Goal: Information Seeking & Learning: Understand process/instructions

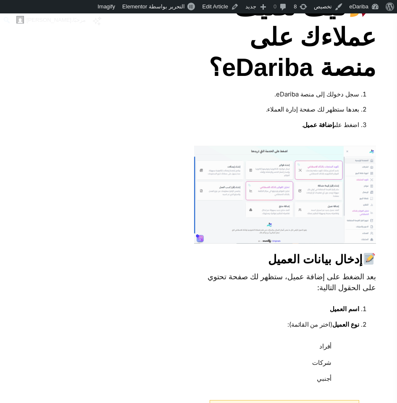
scroll to position [3023, 0]
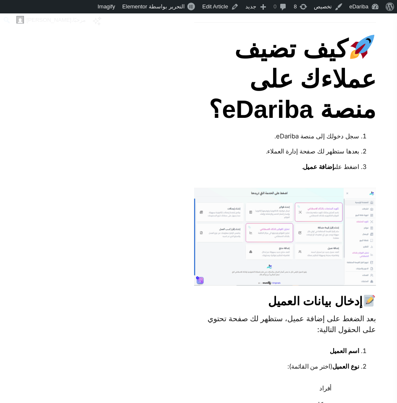
click at [272, 133] on li "سجل دخولك إلى منصة eDariba." at bounding box center [284, 137] width 149 height 16
click at [299, 130] on li "سجل دخولك إلى منصة eDariba." at bounding box center [284, 137] width 149 height 16
click at [215, 5] on link "Edit Article" at bounding box center [220, 6] width 43 height 13
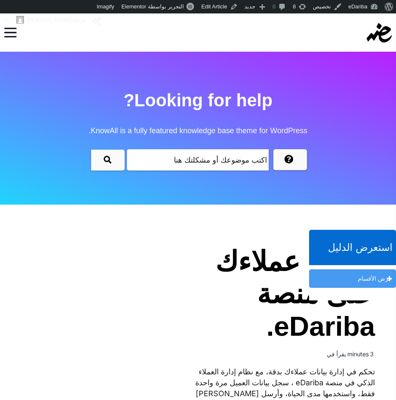
scroll to position [84, 0]
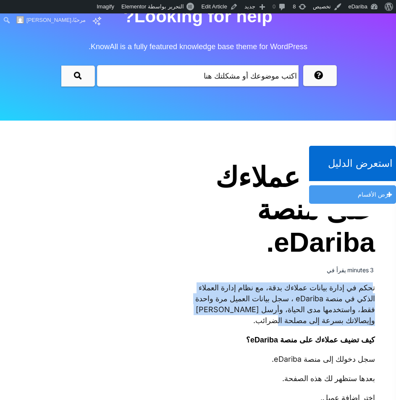
drag, startPoint x: 372, startPoint y: 287, endPoint x: 187, endPoint y: 315, distance: 187.3
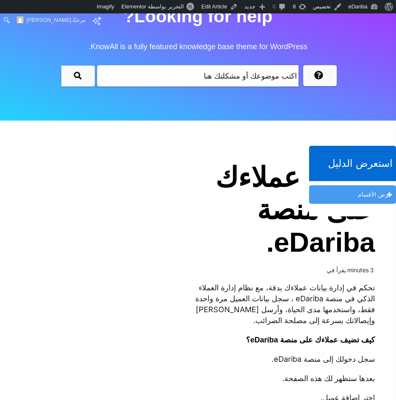
drag, startPoint x: 375, startPoint y: 291, endPoint x: 354, endPoint y: 295, distance: 21.8
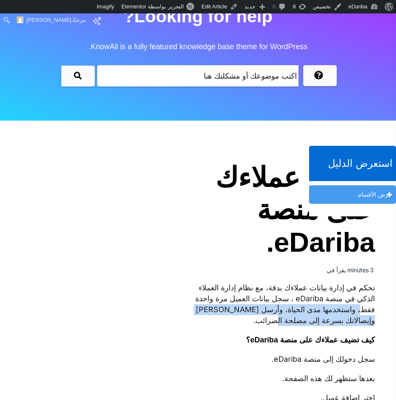
drag, startPoint x: 283, startPoint y: 324, endPoint x: 361, endPoint y: 310, distance: 79.8
click at [361, 310] on p "تحكم في إدارة بيانات عملاءك بدقة، مع نظام إدارة العملاء الذكي في منصة eDariba ،…" at bounding box center [284, 304] width 181 height 44
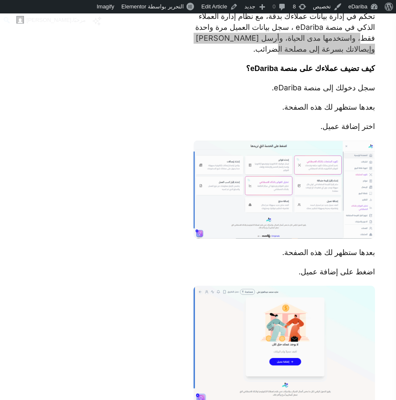
scroll to position [397, 0]
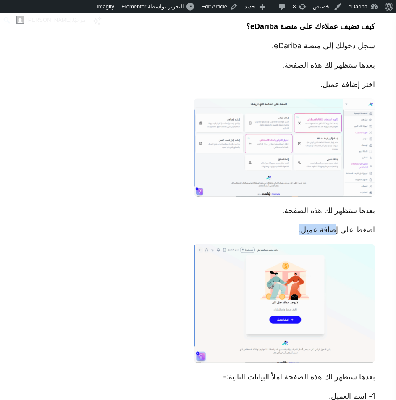
drag, startPoint x: 335, startPoint y: 231, endPoint x: 292, endPoint y: 234, distance: 42.5
click at [292, 234] on p "اضغط على إضافة عميل." at bounding box center [284, 229] width 181 height 11
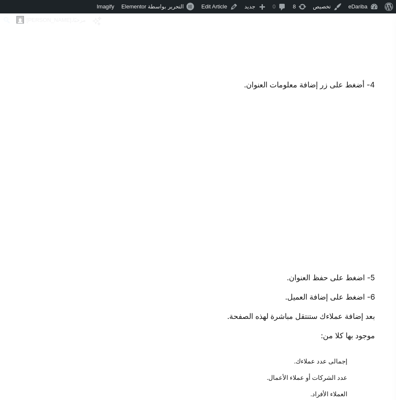
scroll to position [1237, 0]
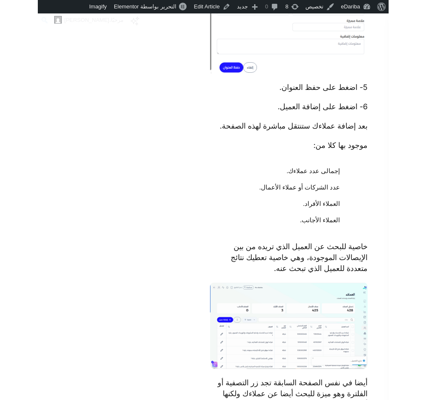
scroll to position [1322, 0]
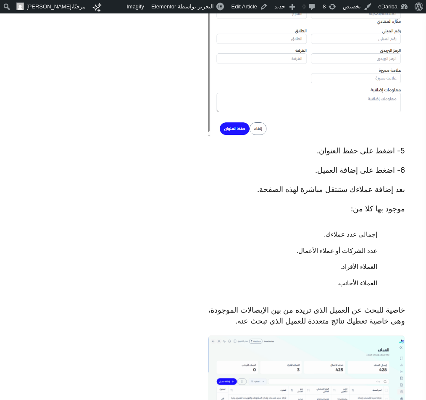
click at [278, 184] on p "بعد إضافة عملاءك ستنتقل مباشرة لهذه الصفحة." at bounding box center [306, 189] width 197 height 11
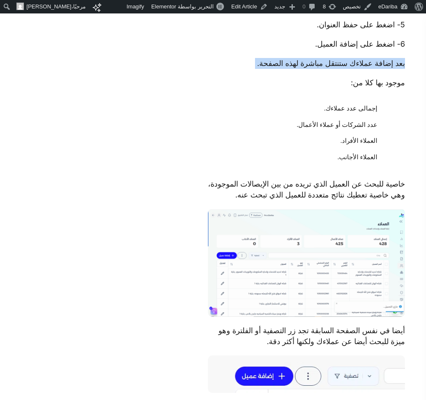
scroll to position [1532, 0]
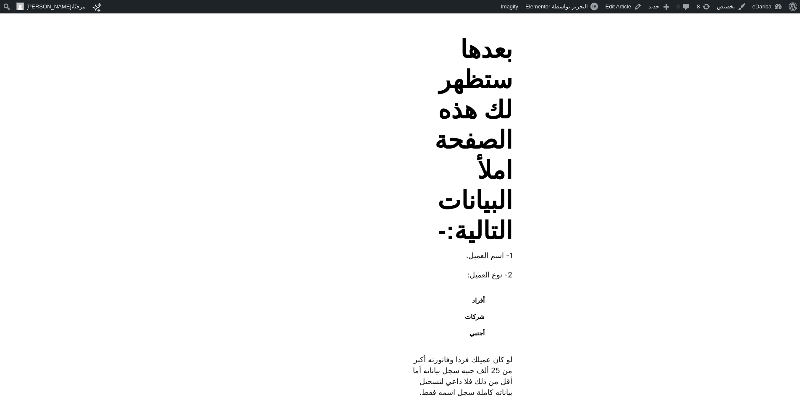
scroll to position [840, 0]
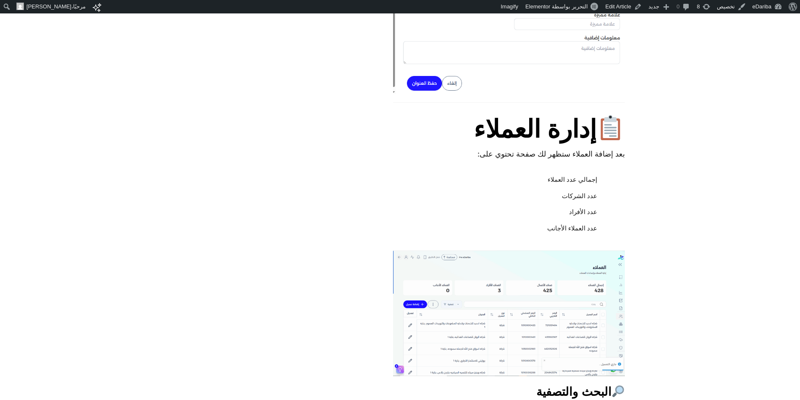
scroll to position [4157, 0]
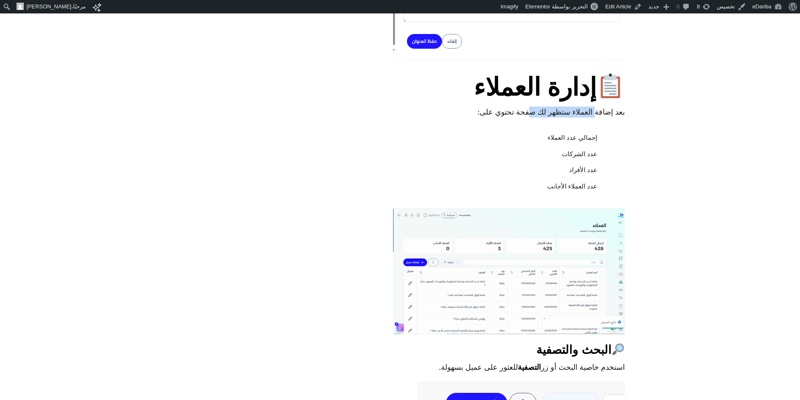
drag, startPoint x: 584, startPoint y: 148, endPoint x: 525, endPoint y: 149, distance: 59.2
click at [525, 118] on p "بعد إضافة العملاء ستظهر لك صفحة تحتوي على:" at bounding box center [508, 112] width 231 height 11
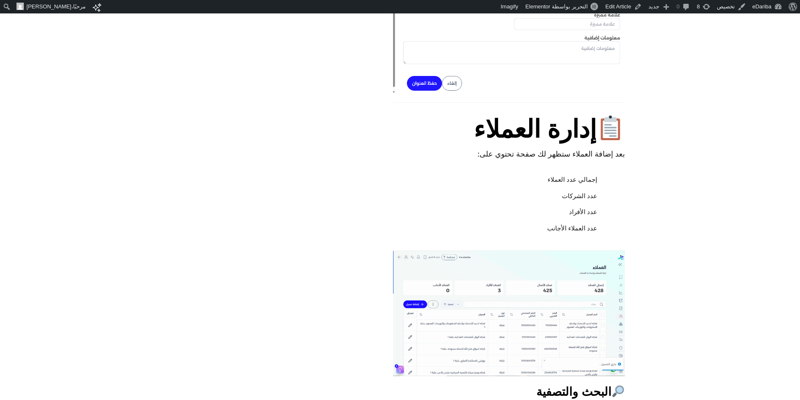
scroll to position [4031, 0]
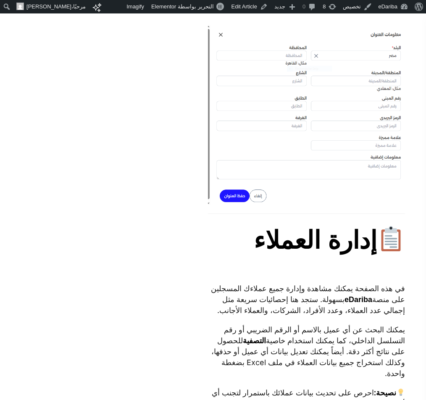
scroll to position [4054, 0]
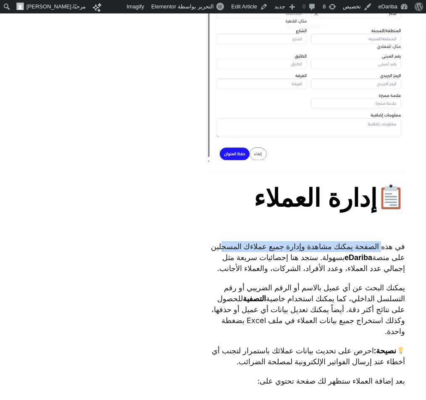
drag, startPoint x: 380, startPoint y: 207, endPoint x: 220, endPoint y: 207, distance: 159.5
click at [220, 241] on p "في هذه الصفحة يمكنك مشاهدة وإدارة جميع عملاءك المسجلين على منصة eDariba بسهولة.…" at bounding box center [306, 257] width 197 height 33
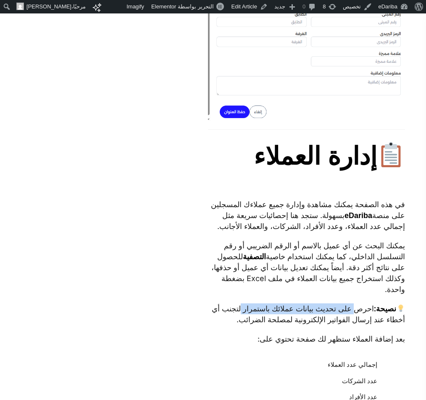
drag, startPoint x: 328, startPoint y: 274, endPoint x: 240, endPoint y: 274, distance: 88.2
click at [240, 303] on p "نصيحة: احرص على تحديث بيانات عملائك باستمرار لتجنب أي أخطاء عند إرسال الفواتير …" at bounding box center [306, 314] width 197 height 22
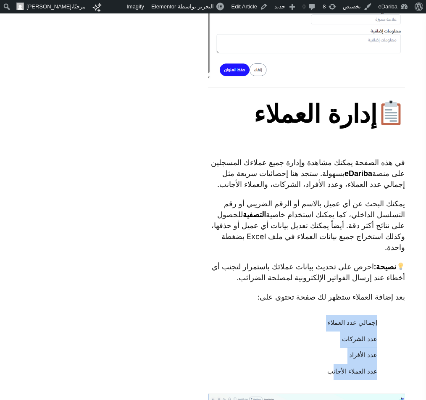
drag, startPoint x: 377, startPoint y: 284, endPoint x: 334, endPoint y: 329, distance: 62.1
click at [334, 329] on ul "إجمالي عدد العملاء عدد الشركات عدد الأفراد عدد العملاء الأجانب" at bounding box center [306, 347] width 197 height 65
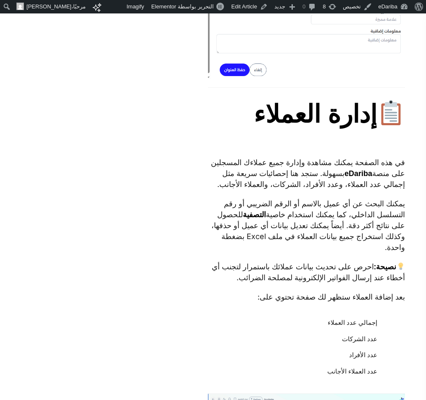
click at [360, 291] on p "بعد إضافة العملاء ستظهر لك صفحة تحتوي على:" at bounding box center [306, 296] width 197 height 11
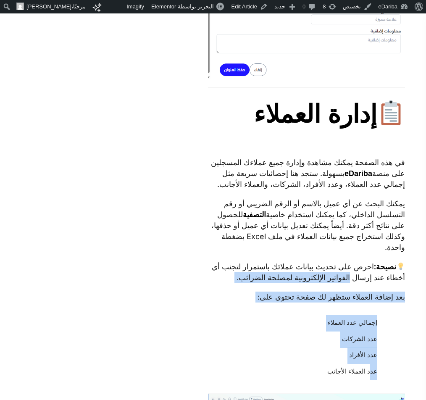
drag, startPoint x: 354, startPoint y: 240, endPoint x: 369, endPoint y: 339, distance: 100.2
click at [364, 347] on li "عدد الأفراد" at bounding box center [302, 355] width 172 height 16
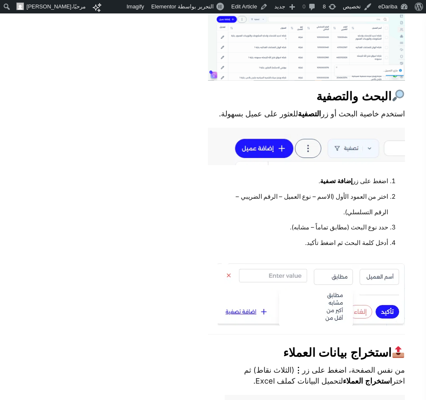
scroll to position [4642, 0]
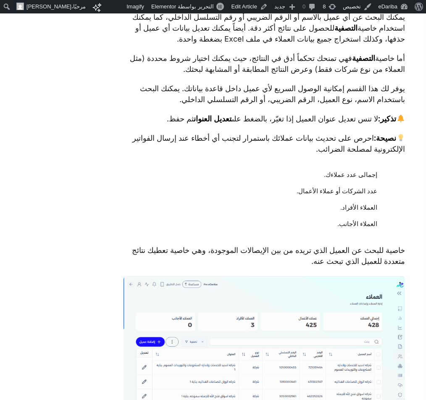
scroll to position [1595, 0]
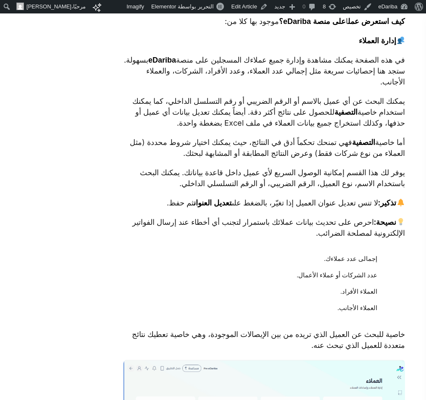
drag, startPoint x: 388, startPoint y: 149, endPoint x: 134, endPoint y: 160, distance: 254.3
click at [134, 159] on p "أما خاصية التصفية فهي تمنحك تحكماً أدق في النتائج، حيث يمكنك اختيار شروط محددة …" at bounding box center [264, 148] width 282 height 22
click at [283, 176] on p "يوفر لك هذا القسم إمكانية الوصول السريع لأي عميل داخل قاعدة بياناتك. يمكنك البح…" at bounding box center [264, 178] width 282 height 22
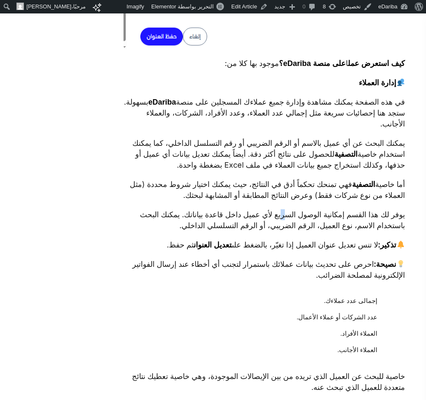
scroll to position [1511, 0]
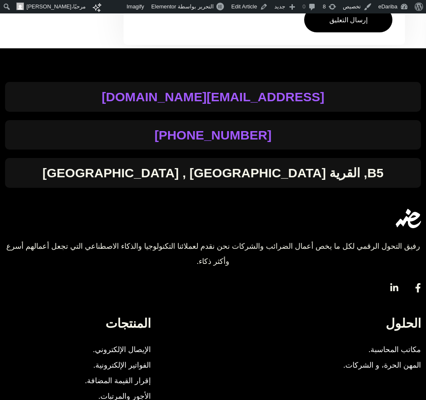
scroll to position [4032, 0]
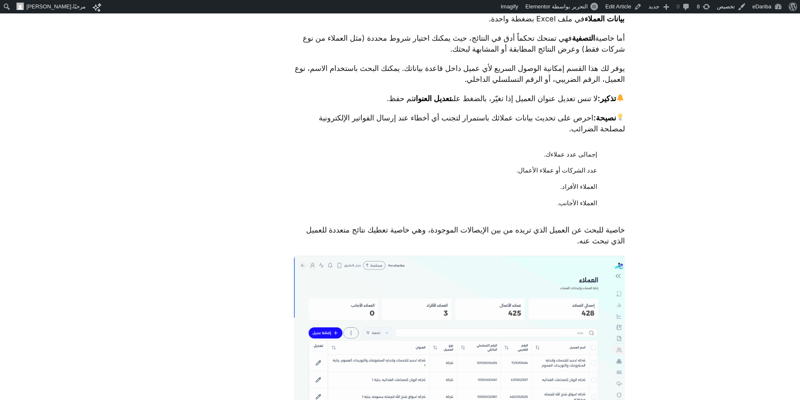
scroll to position [1721, 0]
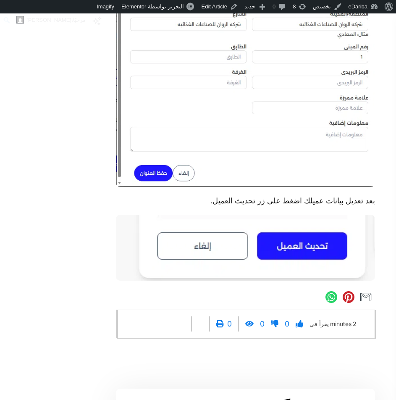
scroll to position [4115, 0]
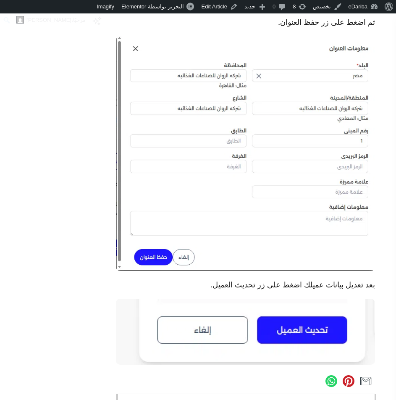
click at [295, 142] on img at bounding box center [245, 153] width 259 height 235
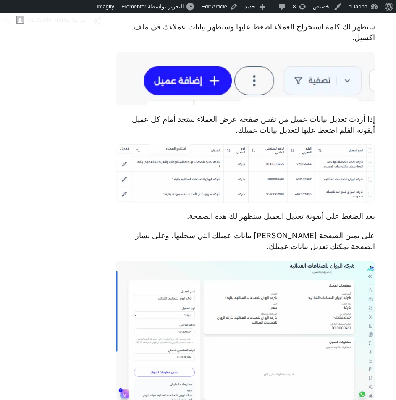
scroll to position [3695, 0]
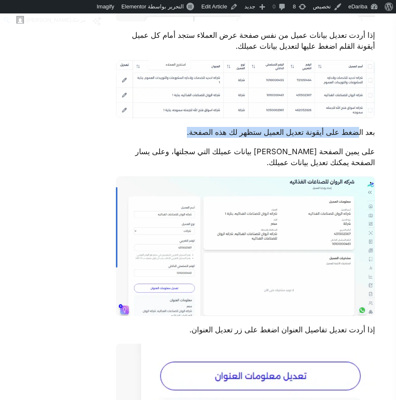
drag, startPoint x: 351, startPoint y: 151, endPoint x: 177, endPoint y: 154, distance: 174.3
click at [177, 138] on p "بعد الضغط على أيقونة تعديل العميل ستظهر لك هذه الصفحة." at bounding box center [245, 132] width 259 height 11
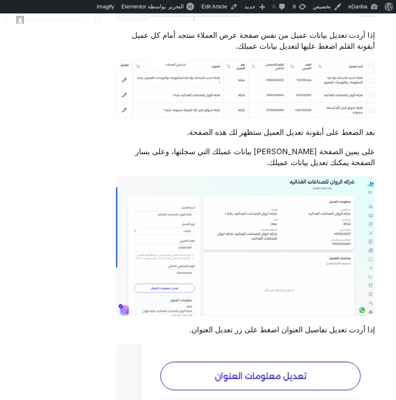
click at [135, 168] on p "على يمين الصفحة [PERSON_NAME] بيانات عميلك التي سجلتها، وعلى يسار الصفحة يمكنك …" at bounding box center [245, 157] width 259 height 22
click at [266, 118] on img at bounding box center [245, 89] width 259 height 59
click at [251, 119] on img at bounding box center [245, 89] width 259 height 59
click at [208, 8] on link "Edit Article" at bounding box center [219, 6] width 43 height 13
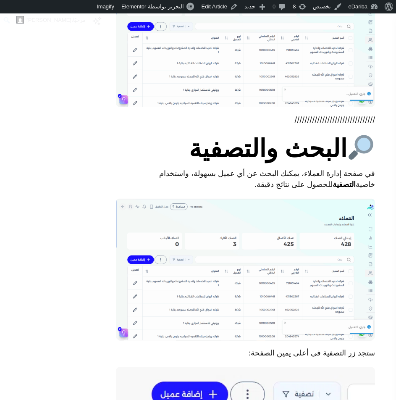
scroll to position [1805, 0]
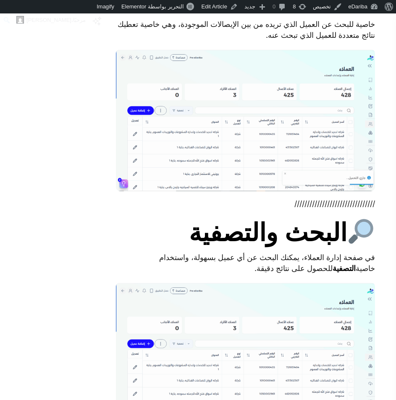
click at [317, 209] on p "////////////////////////////////" at bounding box center [245, 203] width 259 height 11
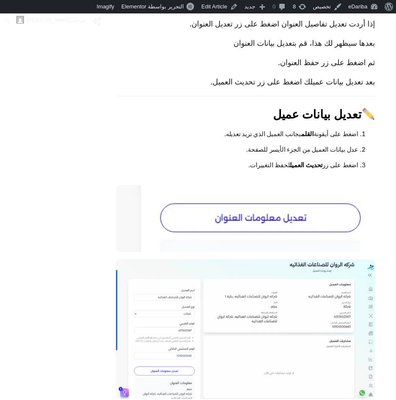
scroll to position [3191, 0]
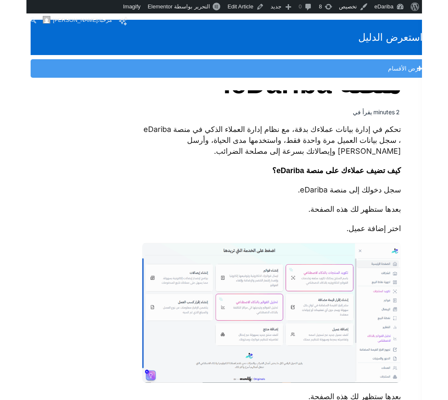
scroll to position [168, 0]
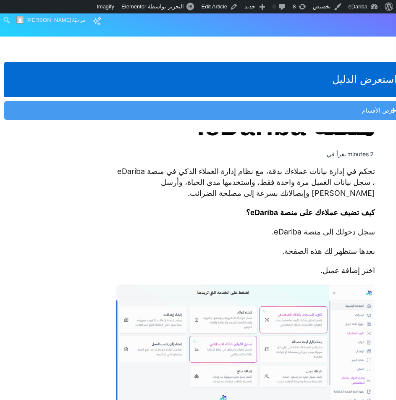
click at [207, 217] on p "كيف تضيف عملاءك على منصة eDariba؟" at bounding box center [245, 212] width 259 height 11
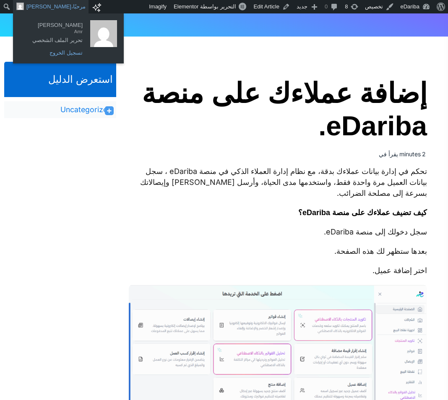
click at [72, 55] on link "تسجيل الخروج" at bounding box center [53, 52] width 67 height 11
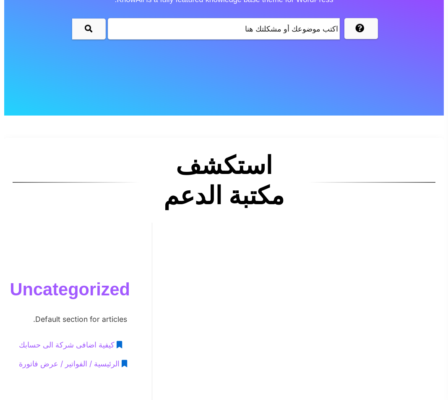
scroll to position [210, 0]
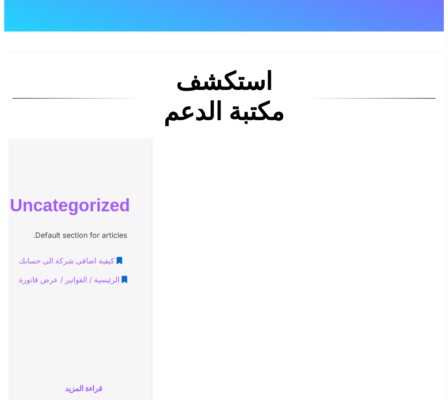
click at [82, 259] on span "كيفية اضافى شركة الى حسابك" at bounding box center [67, 261] width 96 height 16
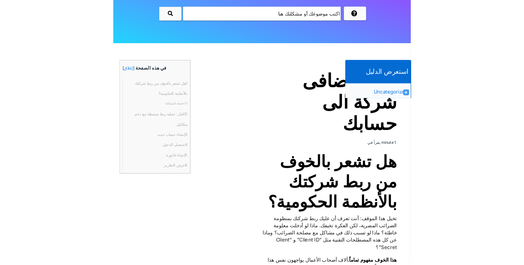
scroll to position [84, 0]
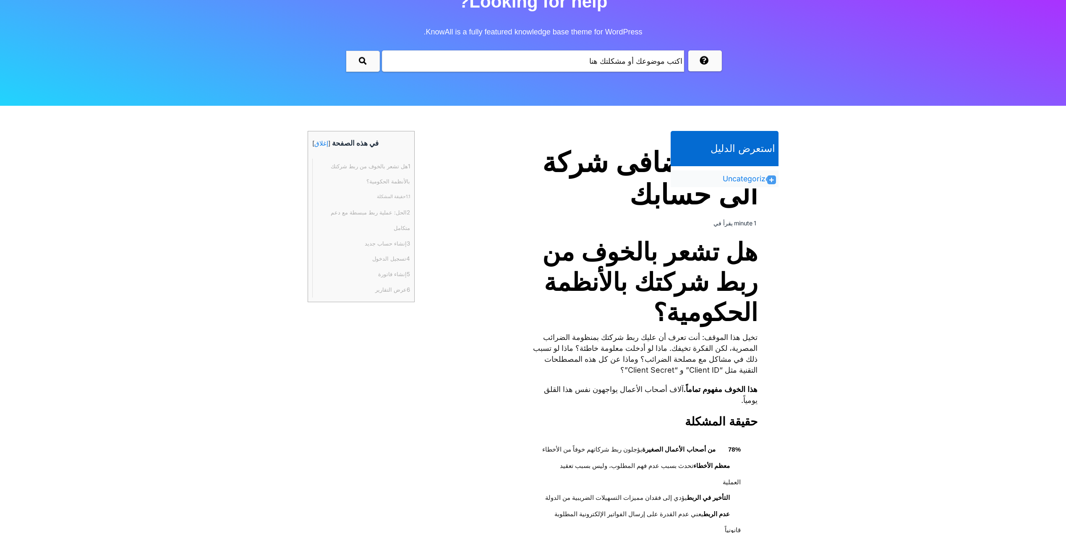
click at [448, 336] on p "تخيل هذا الموقف: أنت تعرف أن عليك ربط شركتك بمنظومة الضرائب المصرية، لكن الفكرة…" at bounding box center [642, 354] width 231 height 44
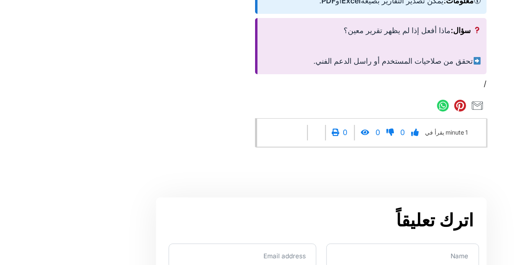
scroll to position [1428, 0]
